Goal: Task Accomplishment & Management: Use online tool/utility

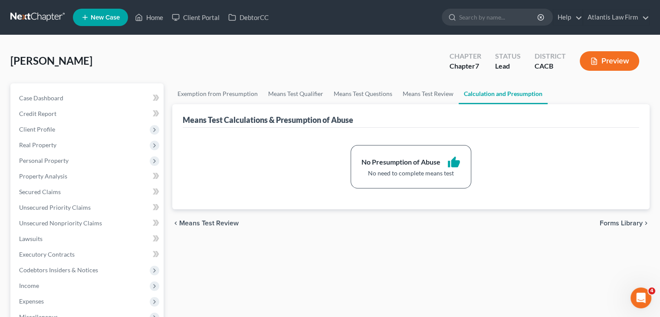
click at [38, 18] on link at bounding box center [38, 18] width 56 height 16
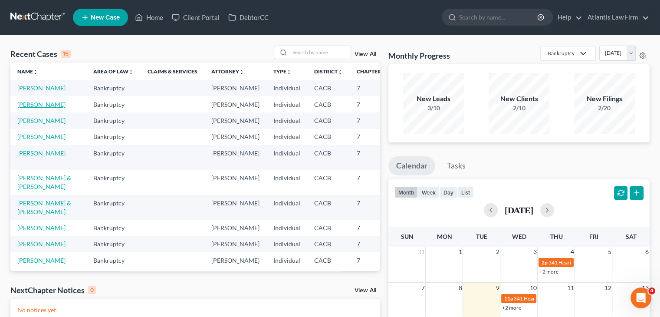
click at [33, 108] on link "Singh, Arwinder" at bounding box center [41, 104] width 48 height 7
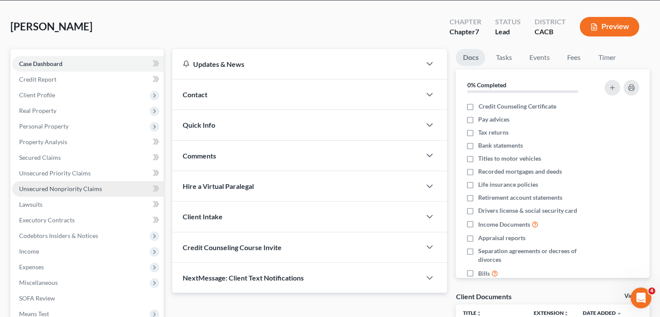
scroll to position [130, 0]
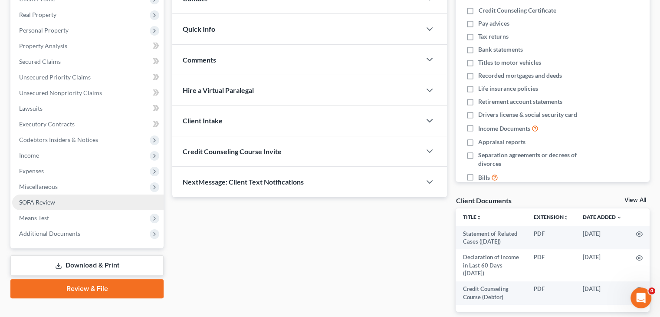
click at [59, 205] on link "SOFA Review" at bounding box center [87, 202] width 151 height 16
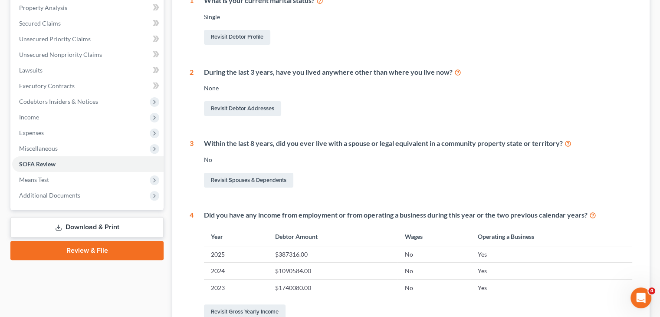
scroll to position [75, 0]
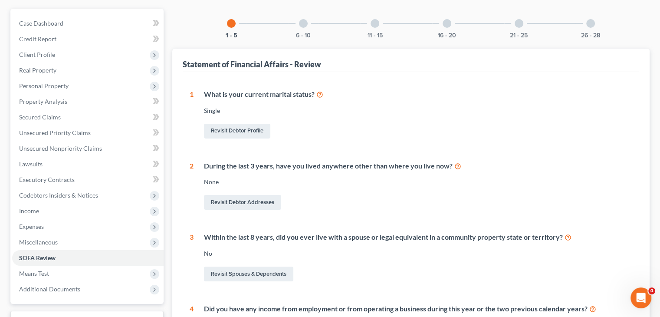
click at [306, 26] on div at bounding box center [303, 23] width 9 height 9
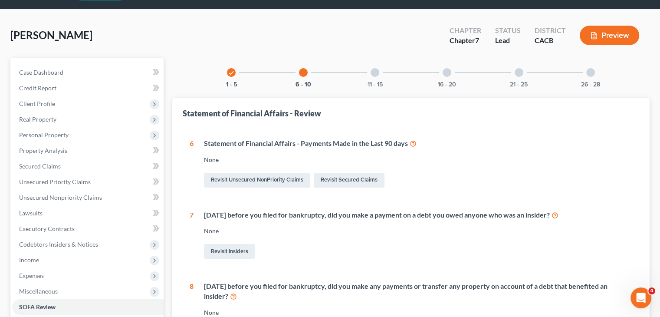
scroll to position [0, 0]
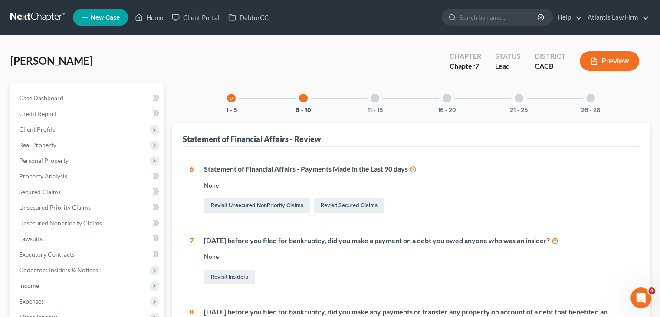
click at [384, 108] on div "11 - 15" at bounding box center [375, 98] width 30 height 30
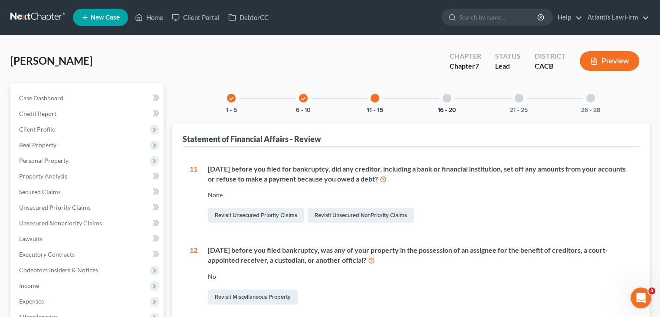
click at [444, 109] on button "16 - 20" at bounding box center [447, 110] width 18 height 6
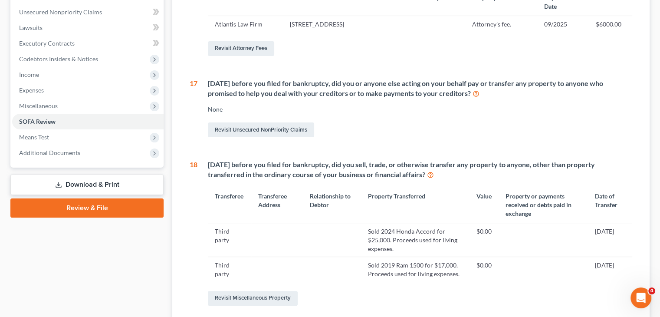
scroll to position [260, 0]
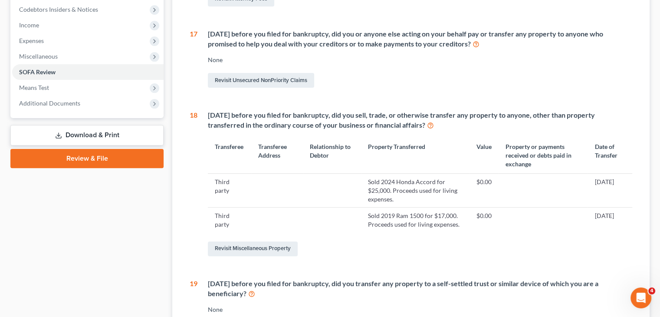
click at [399, 207] on td "Sold 2024 Honda Accord for $25,000. Proceeds used for living expenses." at bounding box center [415, 190] width 109 height 34
click at [283, 256] on link "Revisit Miscellaneous Property" at bounding box center [253, 248] width 90 height 15
